Goal: Navigation & Orientation: Find specific page/section

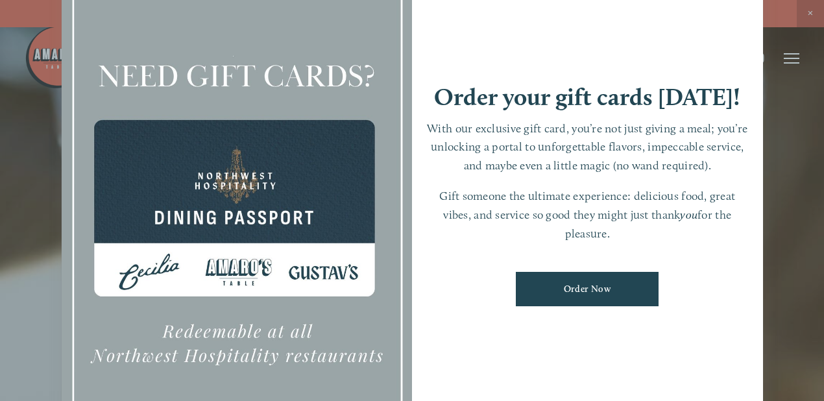
click at [802, 148] on div at bounding box center [412, 200] width 824 height 401
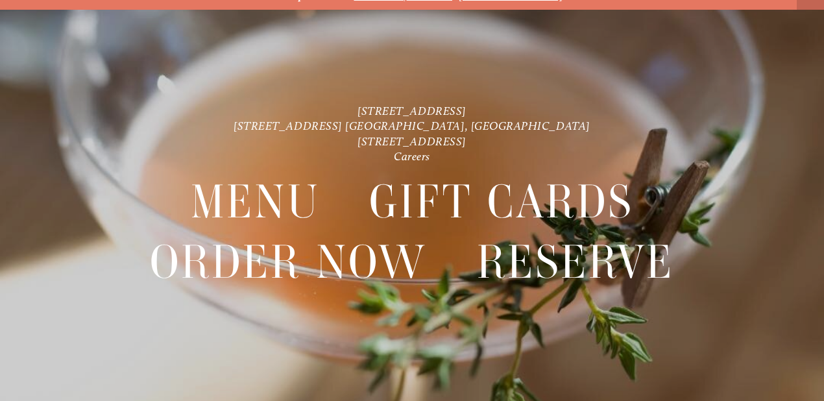
scroll to position [27, 0]
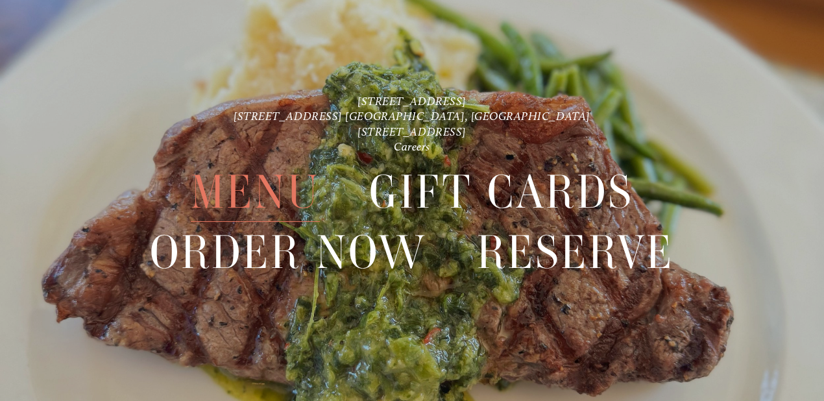
click at [255, 187] on span "Menu" at bounding box center [255, 192] width 129 height 60
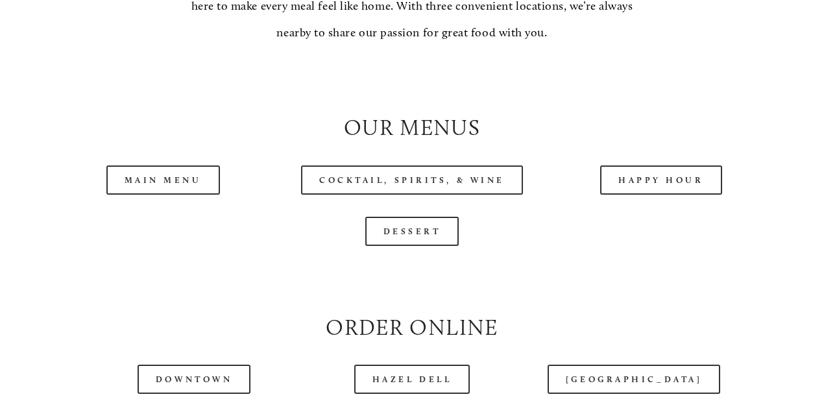
scroll to position [1125, 0]
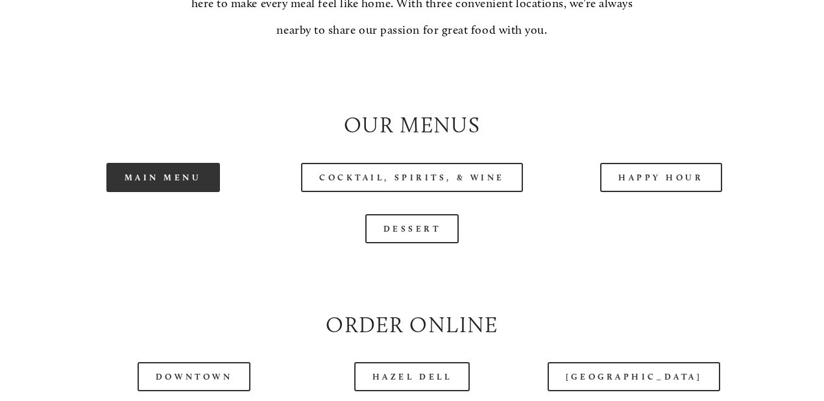
click at [195, 192] on link "Main Menu" at bounding box center [163, 177] width 114 height 29
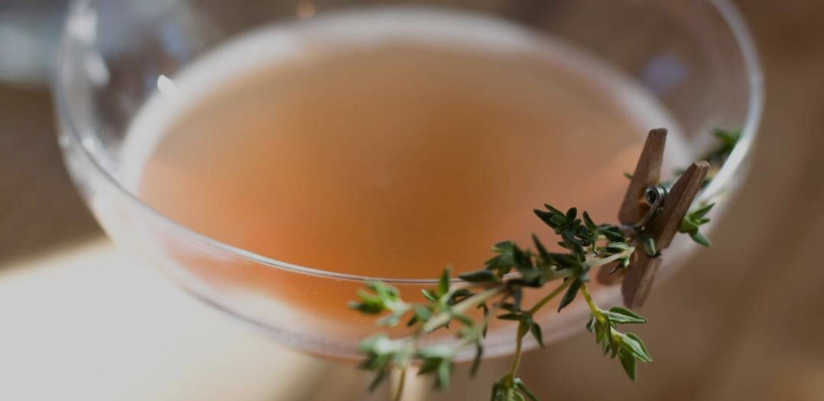
scroll to position [27, 0]
